Goal: Task Accomplishment & Management: Manage account settings

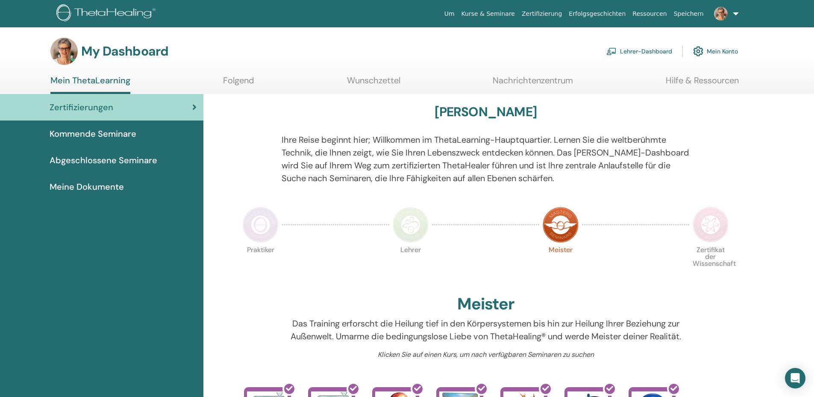
click at [629, 50] on link "Lehrer-Dashboard" at bounding box center [639, 51] width 66 height 19
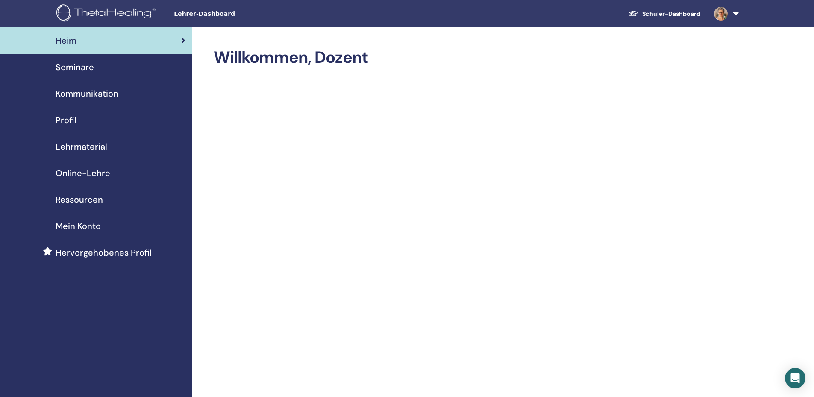
click at [73, 64] on span "Seminare" at bounding box center [75, 67] width 38 height 13
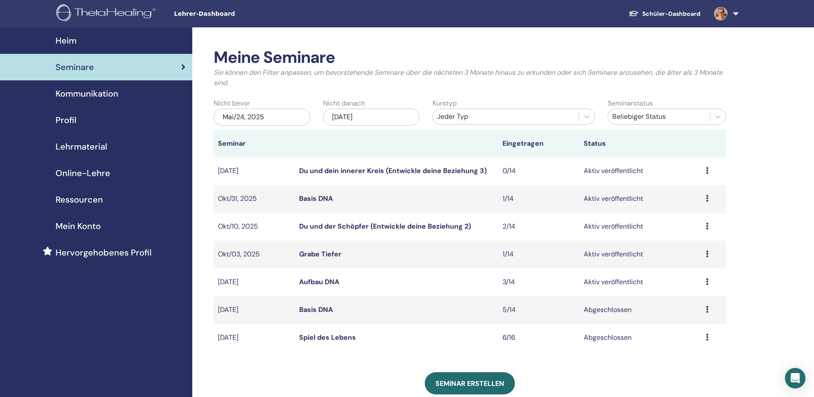
click at [707, 277] on div "Vorschau Bearbeiten Teilnehmer Absagen" at bounding box center [714, 282] width 16 height 10
click at [684, 311] on link "Teilnehmer" at bounding box center [684, 309] width 35 height 9
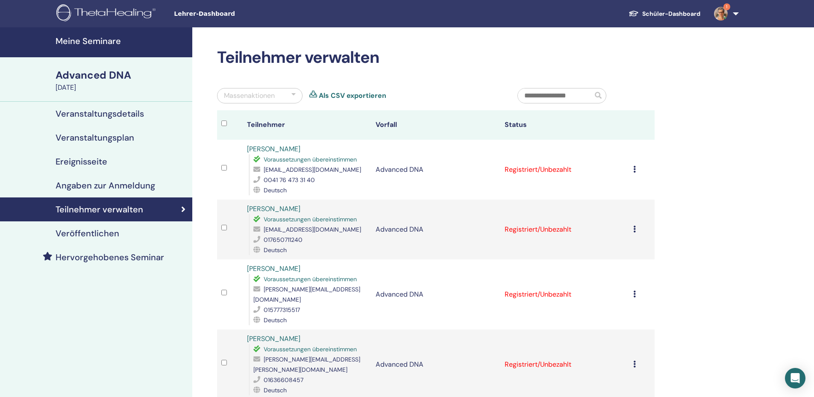
click at [634, 169] on icon at bounding box center [634, 169] width 3 height 7
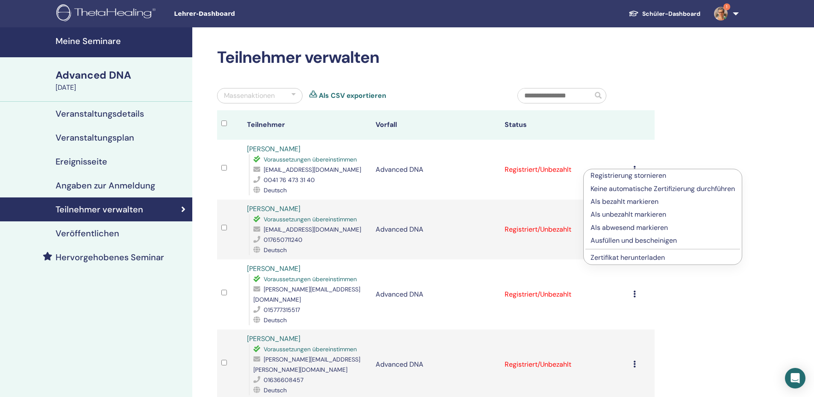
click at [641, 261] on link "Zertifikat herunterladen" at bounding box center [627, 257] width 74 height 9
